Goal: Transaction & Acquisition: Book appointment/travel/reservation

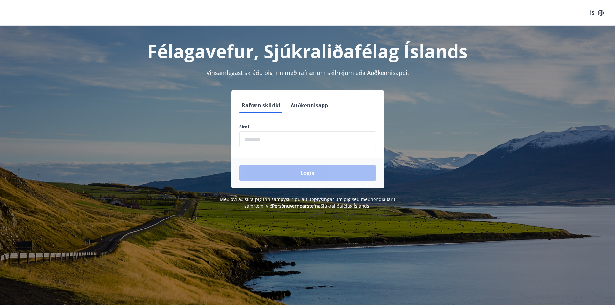
click at [274, 140] on input "phone" at bounding box center [307, 139] width 137 height 16
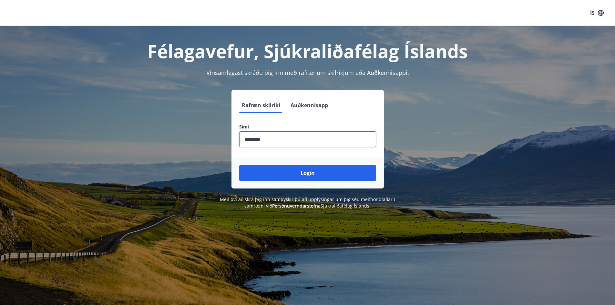
type input "********"
click at [239, 165] on button "Login" at bounding box center [307, 173] width 137 height 16
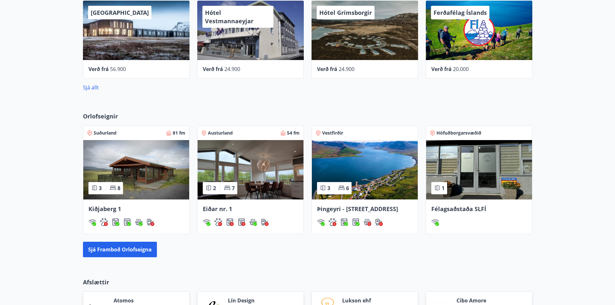
scroll to position [533, 0]
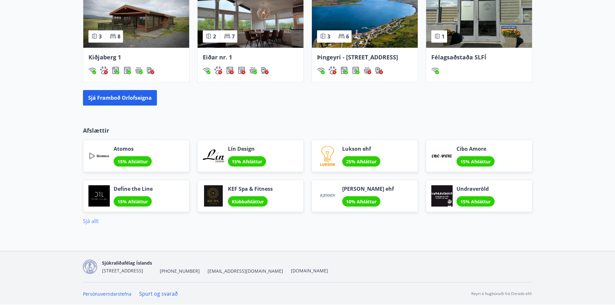
click at [89, 219] on link "Sjá allt" at bounding box center [91, 221] width 16 height 7
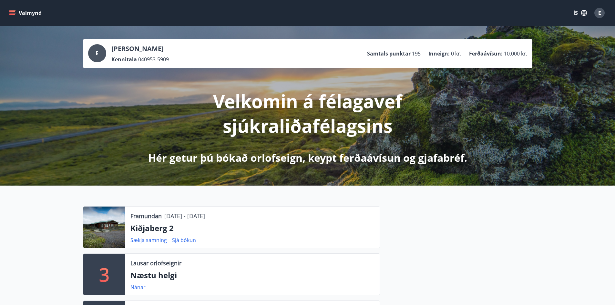
click at [480, 111] on div "Velkomin á félagavef sjúkraliðafélagsins Hér getur þú bókað orlofseign, keypt f…" at bounding box center [308, 116] width 362 height 97
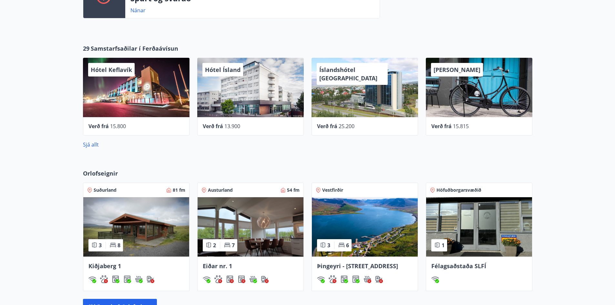
scroll to position [103, 0]
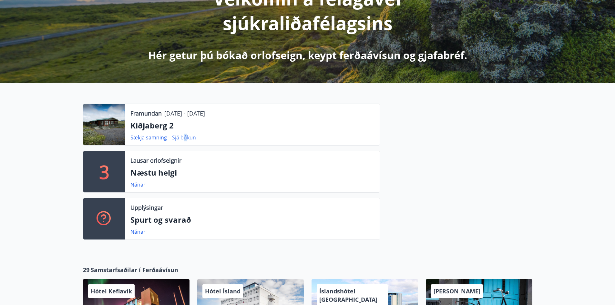
click at [185, 138] on link "Sjá bókun" at bounding box center [184, 137] width 24 height 7
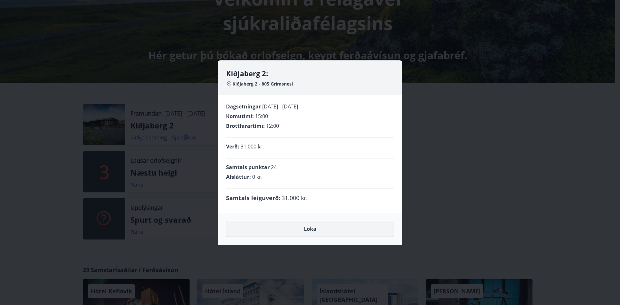
click at [310, 229] on button "Loka" at bounding box center [310, 229] width 168 height 16
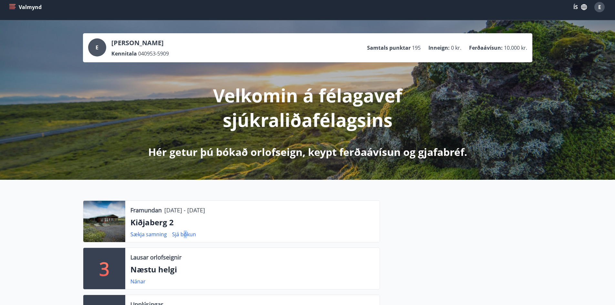
scroll to position [0, 0]
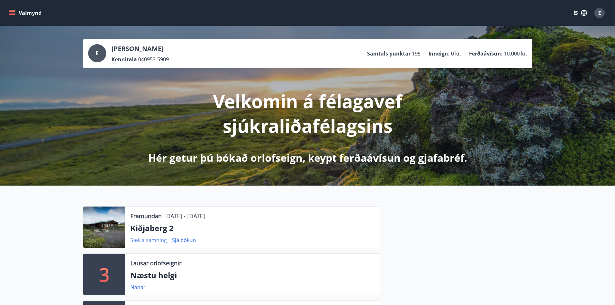
click at [153, 242] on link "Sækja samning" at bounding box center [149, 240] width 37 height 7
click at [188, 241] on link "Sjá bókun" at bounding box center [184, 240] width 24 height 7
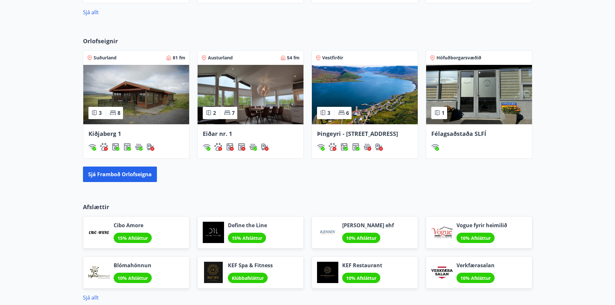
scroll to position [447, 0]
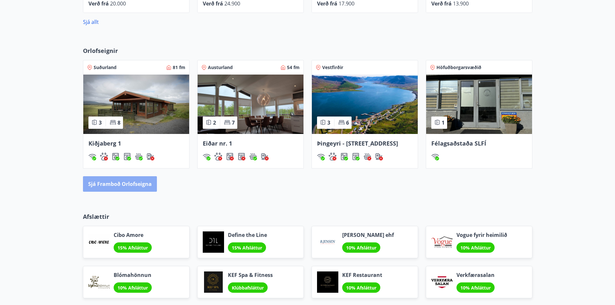
click at [120, 186] on button "Sjá framboð orlofseigna" at bounding box center [120, 184] width 74 height 16
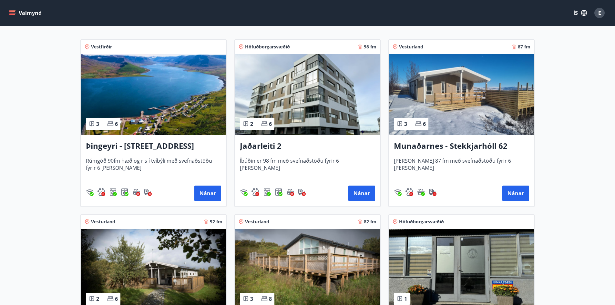
scroll to position [172, 0]
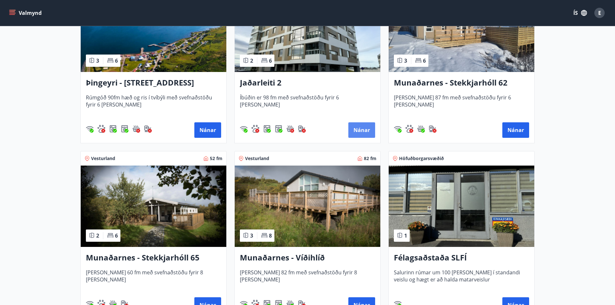
click at [363, 129] on button "Nánar" at bounding box center [362, 130] width 27 height 16
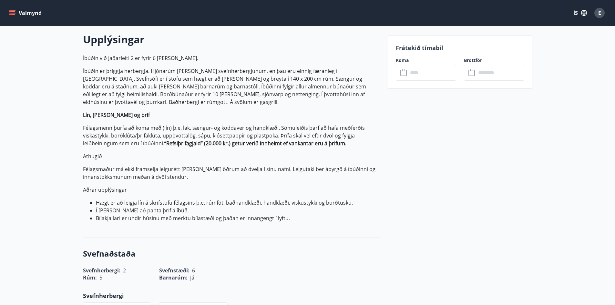
scroll to position [172, 0]
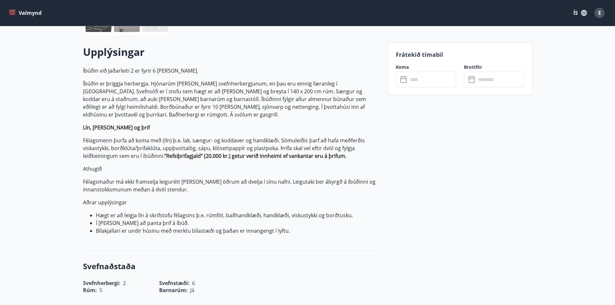
click at [403, 79] on icon at bounding box center [405, 80] width 8 height 8
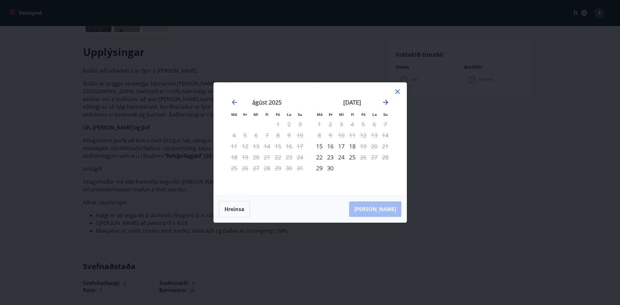
click at [383, 102] on icon "Move forward to switch to the next month." at bounding box center [385, 102] width 5 height 5
click at [375, 135] on div "11" at bounding box center [374, 135] width 11 height 11
click at [398, 139] on div "[DATE] 1 2 3 4 5 6 7 8 9 10 11 12 13 14 15 16 17 18 19 20 21 22 23 24 25 26 27 …" at bounding box center [396, 143] width 342 height 106
click at [393, 134] on div "[DATE] 1 2 3 4 5 6 7 8 9 10 11 12 13 14 15 16 17 18 19 20 21 22 23 24 25 26 27 …" at bounding box center [352, 143] width 85 height 106
click at [383, 154] on div "26" at bounding box center [385, 157] width 11 height 11
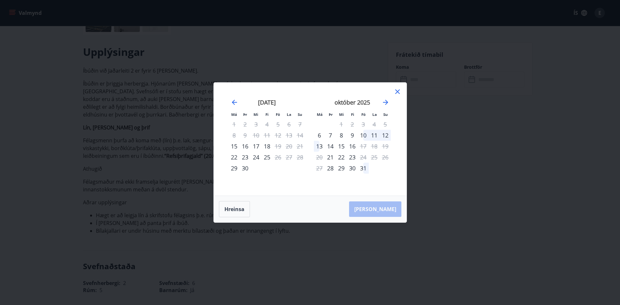
click at [369, 136] on div "11" at bounding box center [374, 135] width 11 height 11
click at [392, 137] on div "[DATE] 1 2 3 4 5 6 7 8 9 10 11 12 13 14 15 16 17 18 19 20 21 22 23 24 25 26 27 …" at bounding box center [352, 143] width 85 height 106
click at [390, 136] on div "12" at bounding box center [385, 135] width 11 height 11
click at [389, 126] on div "5" at bounding box center [385, 124] width 11 height 11
click at [399, 88] on icon at bounding box center [398, 92] width 8 height 8
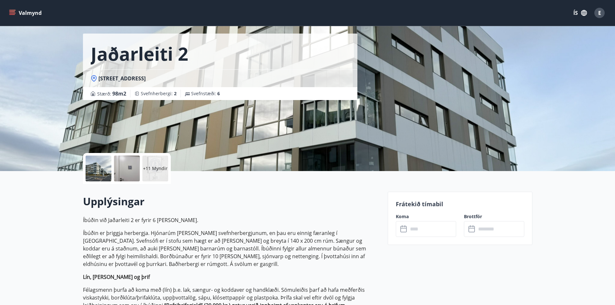
scroll to position [0, 0]
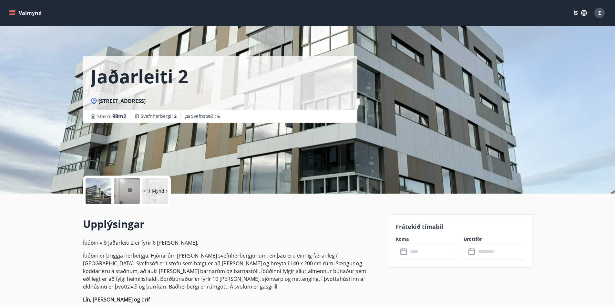
click at [403, 252] on icon at bounding box center [405, 252] width 8 height 8
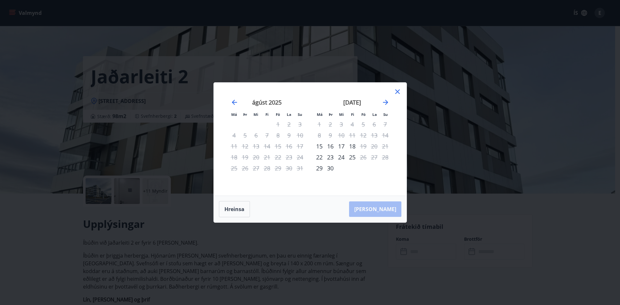
click at [400, 90] on icon at bounding box center [398, 92] width 8 height 8
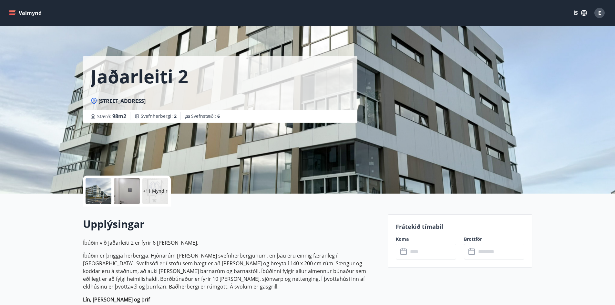
click at [404, 255] on icon at bounding box center [404, 252] width 6 height 6
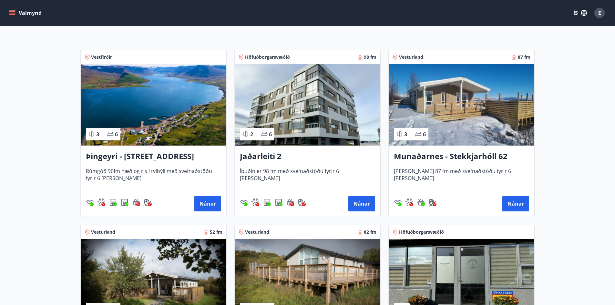
scroll to position [86, 0]
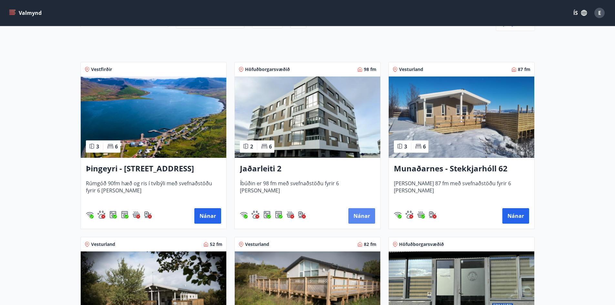
click at [362, 221] on button "Nánar" at bounding box center [362, 216] width 27 height 16
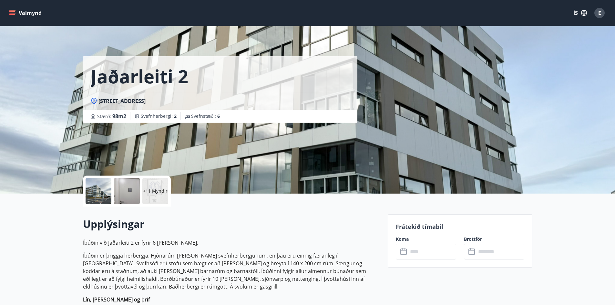
click at [406, 253] on icon at bounding box center [405, 252] width 8 height 8
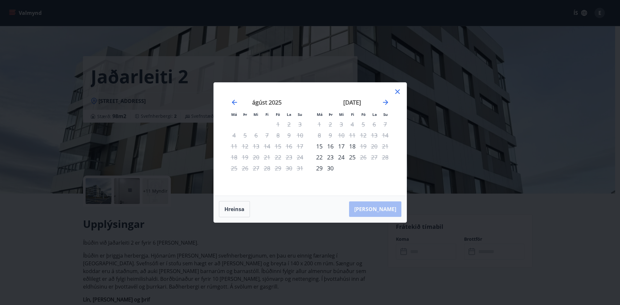
click at [398, 92] on icon at bounding box center [397, 91] width 1 height 1
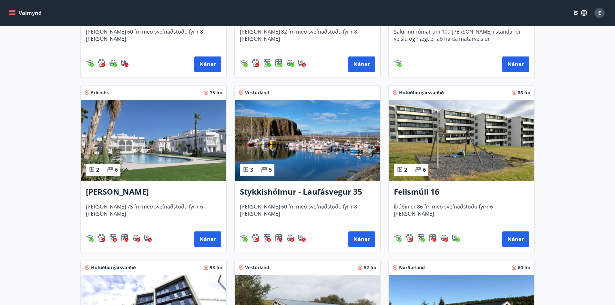
scroll to position [431, 0]
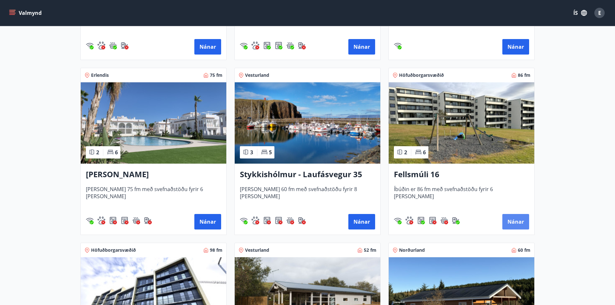
click at [512, 220] on button "Nánar" at bounding box center [516, 222] width 27 height 16
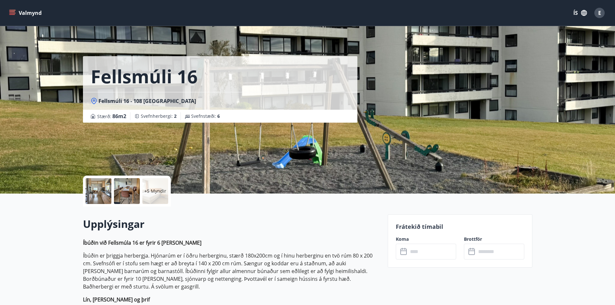
click at [404, 251] on icon at bounding box center [405, 252] width 8 height 8
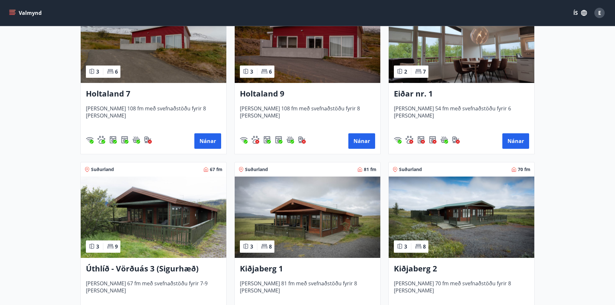
scroll to position [1146, 0]
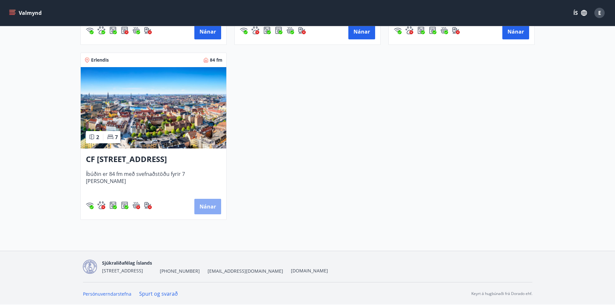
click at [206, 206] on button "Nánar" at bounding box center [207, 207] width 27 height 16
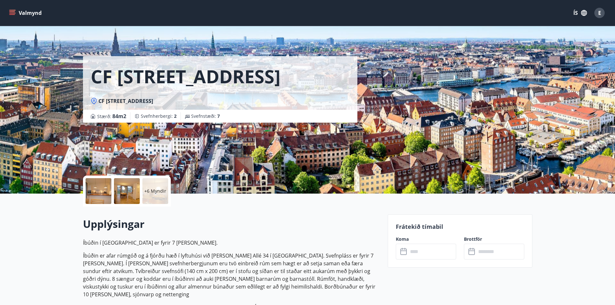
click at [401, 252] on icon at bounding box center [404, 252] width 6 height 6
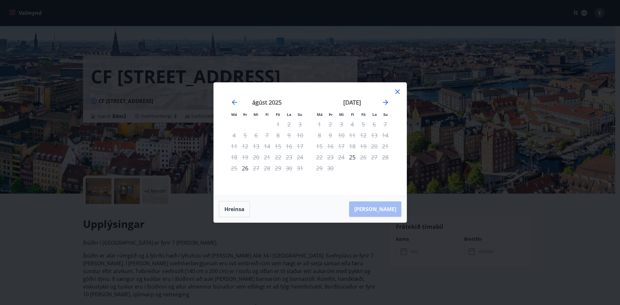
click at [397, 91] on icon at bounding box center [397, 91] width 5 height 5
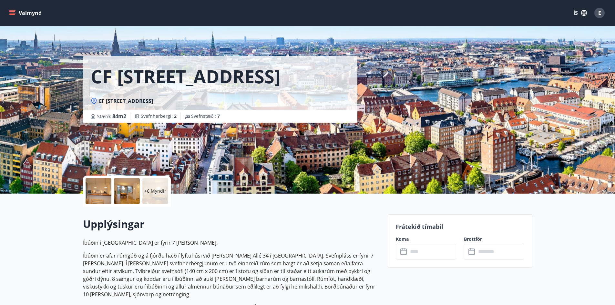
click at [574, 15] on button "ÍS" at bounding box center [580, 13] width 21 height 12
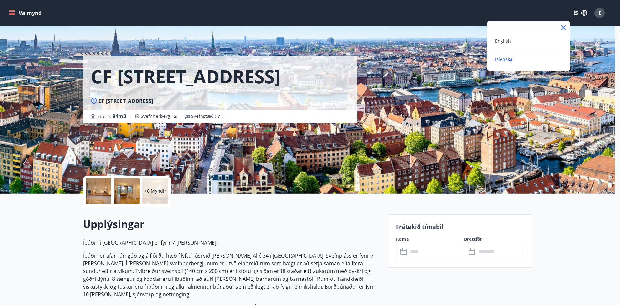
click at [602, 15] on div at bounding box center [310, 152] width 620 height 305
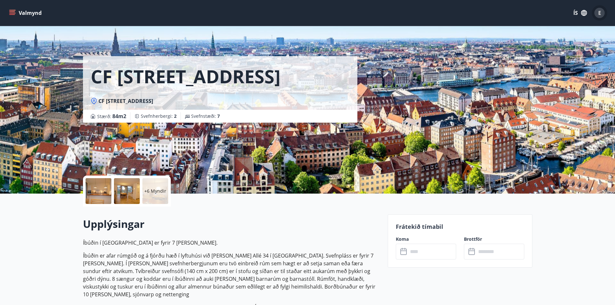
click at [601, 15] on div "E" at bounding box center [600, 13] width 10 height 10
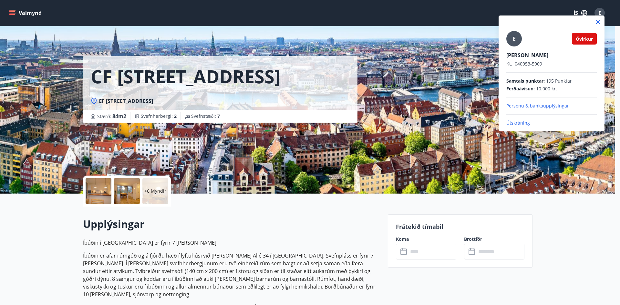
click at [523, 122] on p "Útskráning" at bounding box center [552, 123] width 90 height 6
